Goal: Information Seeking & Learning: Learn about a topic

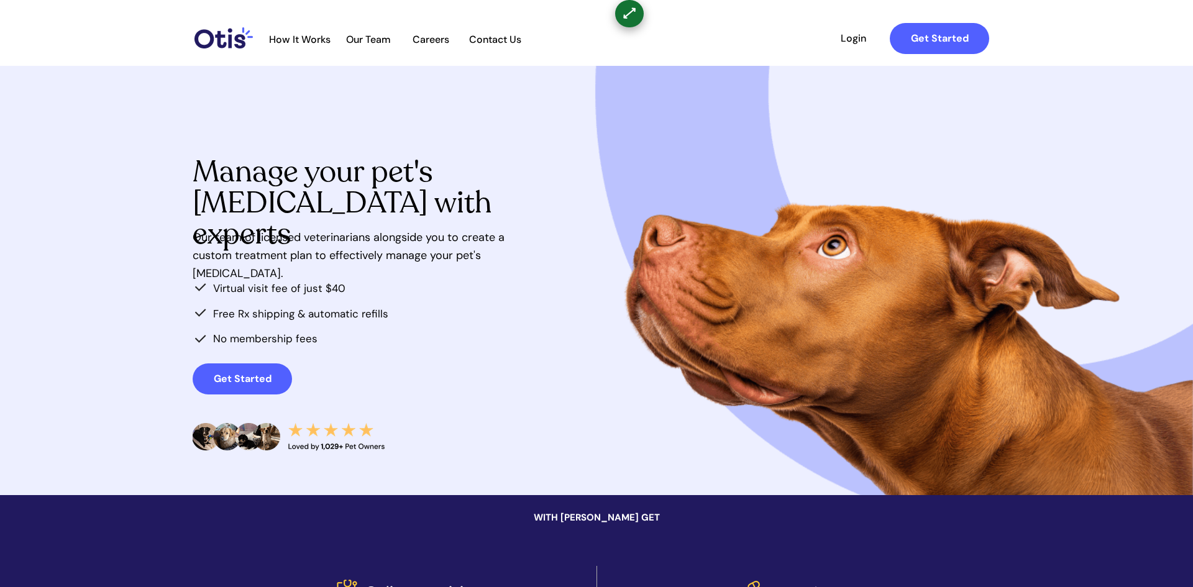
click at [475, 251] on span "Our team of licensed veterinarians alongside you to create a custom treatment p…" at bounding box center [349, 255] width 312 height 51
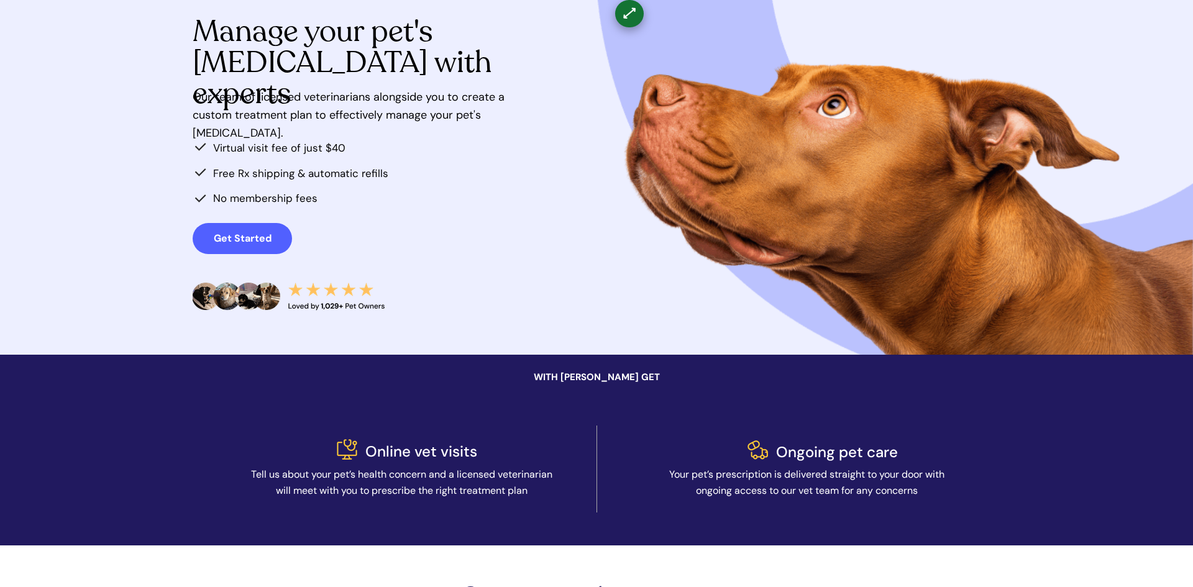
drag, startPoint x: 937, startPoint y: 74, endPoint x: 961, endPoint y: 53, distance: 31.7
click at [958, 59] on div at bounding box center [597, 139] width 808 height 429
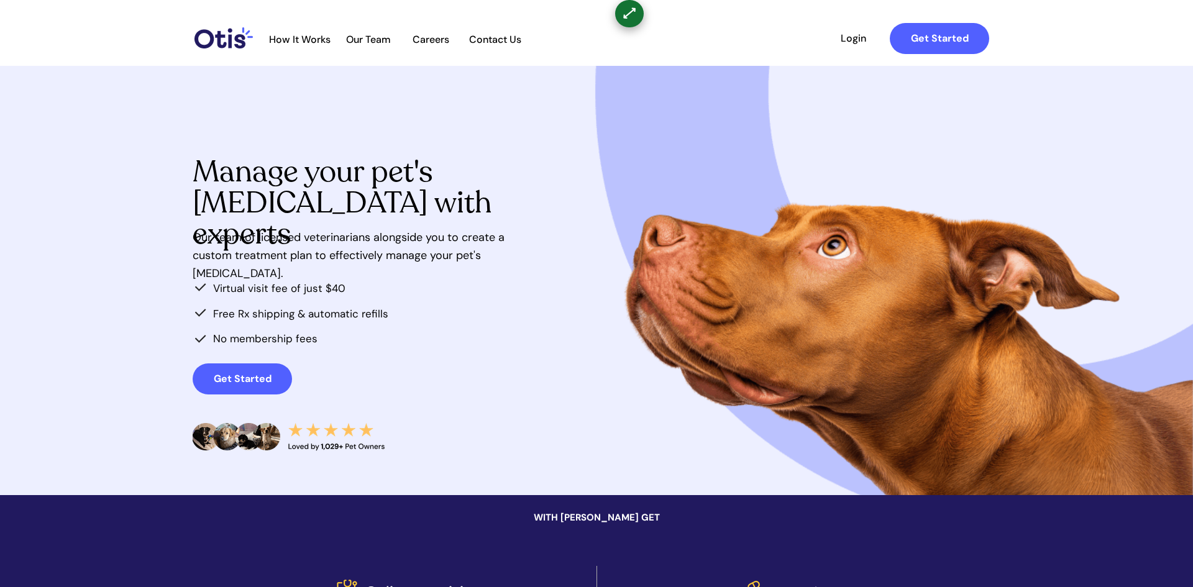
click at [572, 213] on div at bounding box center [597, 280] width 808 height 429
